Goal: Information Seeking & Learning: Learn about a topic

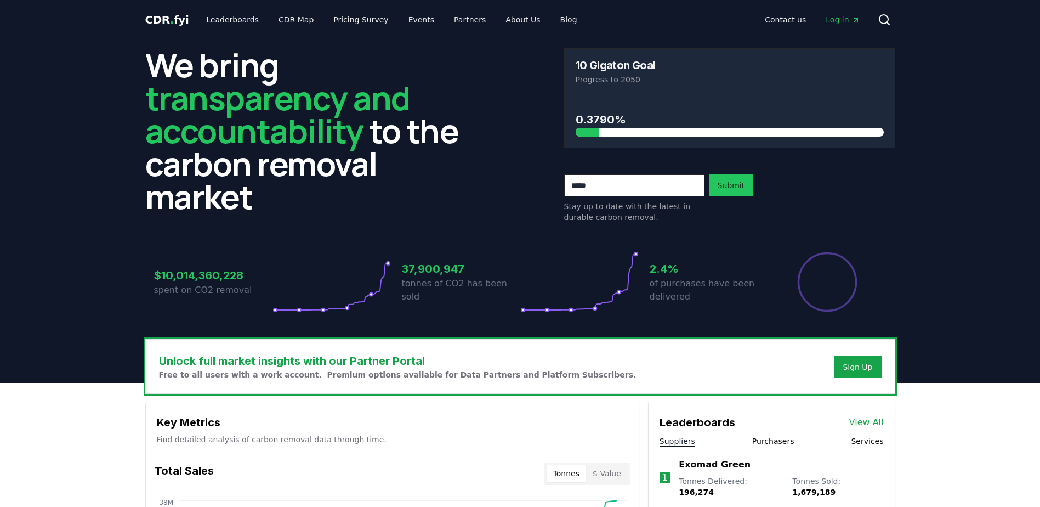
scroll to position [55, 0]
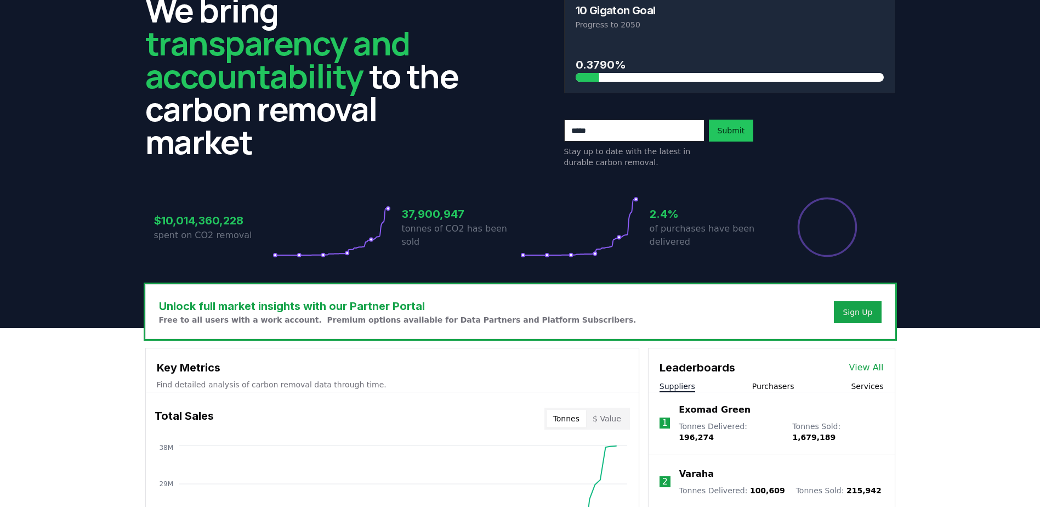
click at [858, 367] on link "View All" at bounding box center [866, 367] width 35 height 13
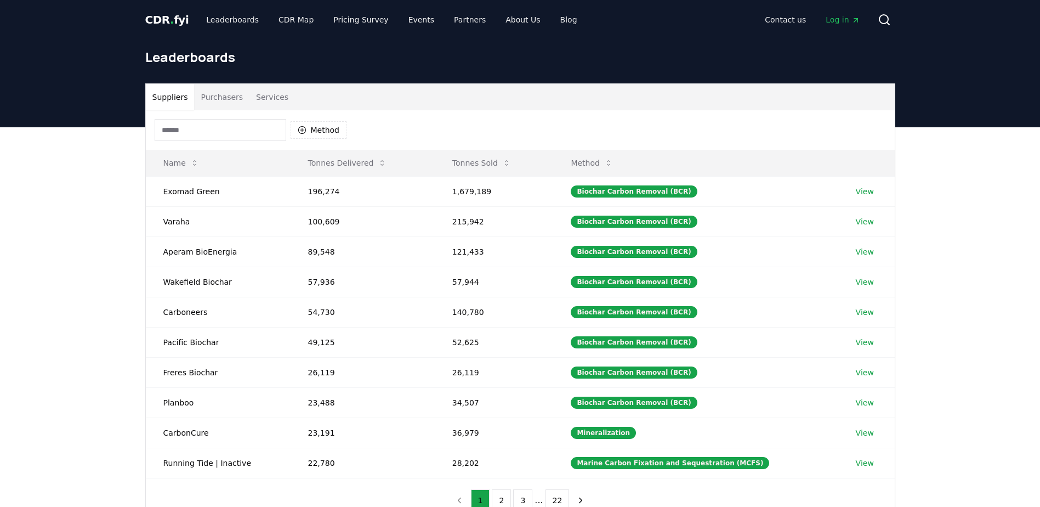
click at [223, 96] on button "Purchasers" at bounding box center [221, 97] width 55 height 26
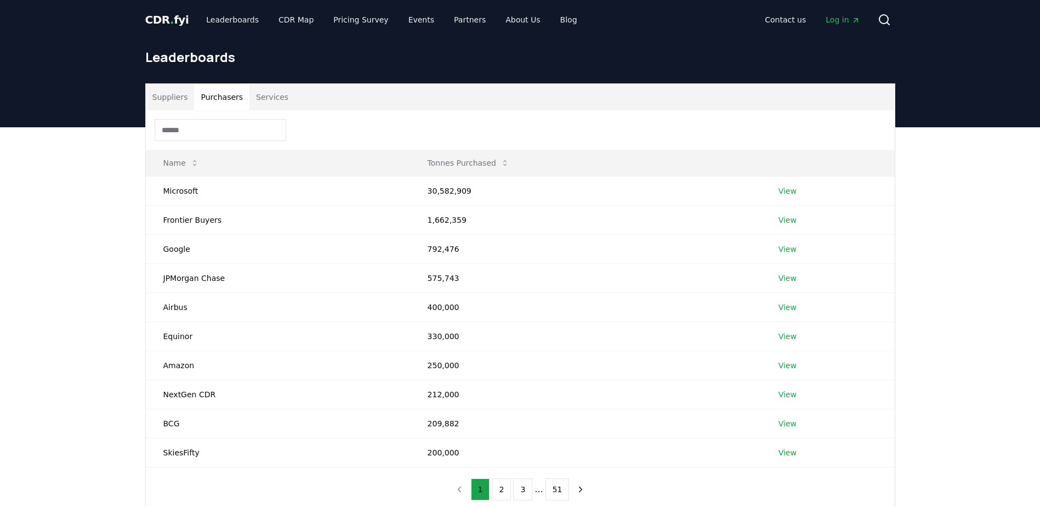
click at [225, 135] on input at bounding box center [221, 130] width 132 height 22
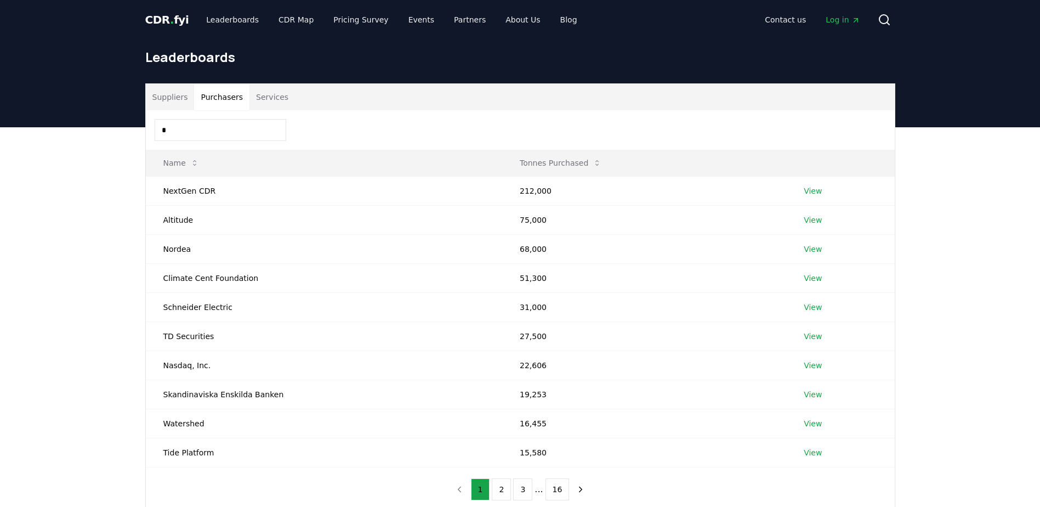
type input "*"
click at [156, 92] on button "Suppliers" at bounding box center [170, 97] width 49 height 26
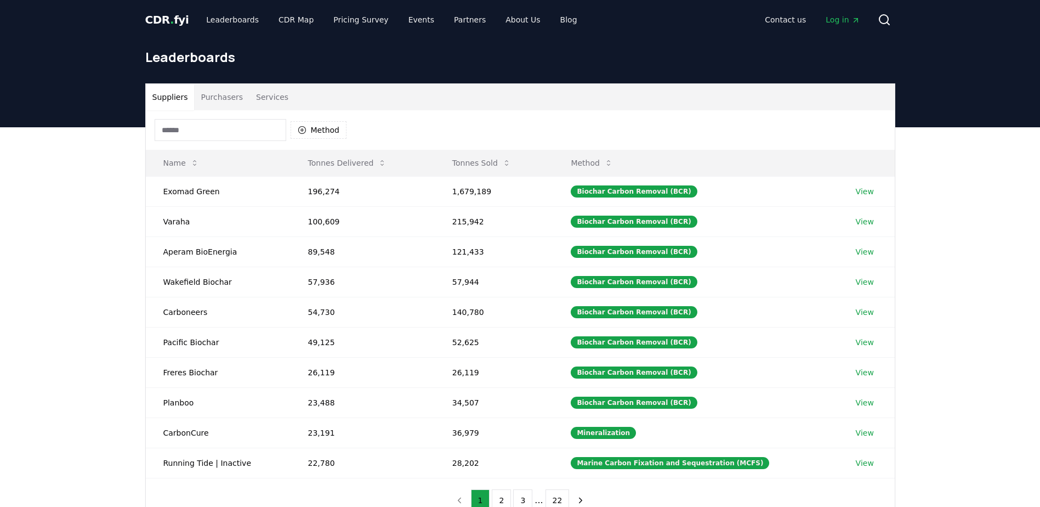
click at [206, 97] on button "Purchasers" at bounding box center [221, 97] width 55 height 26
